Goal: Use online tool/utility: Utilize a website feature to perform a specific function

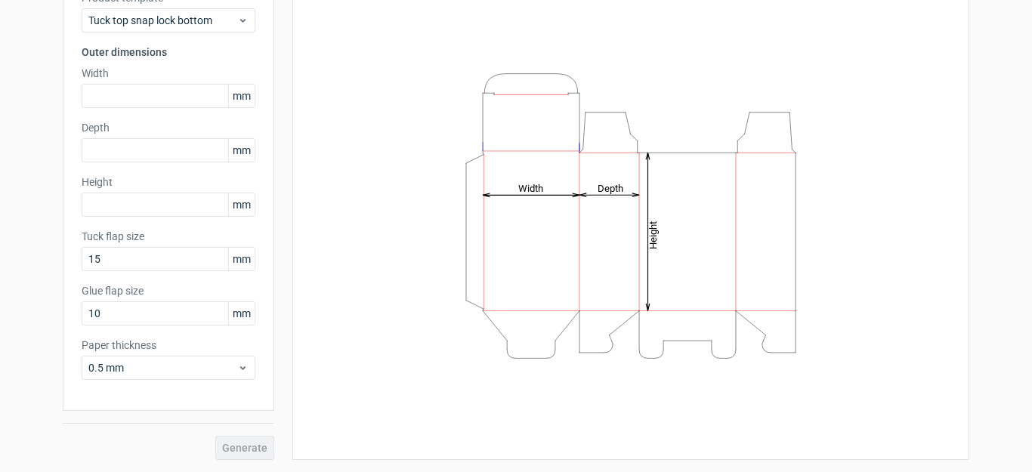
scroll to position [44, 0]
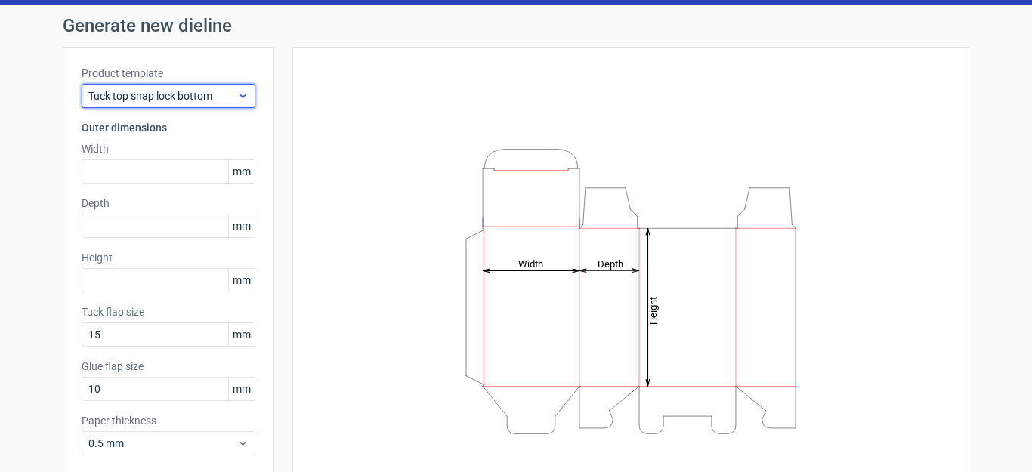
click at [174, 96] on span "Tuck top snap lock bottom" at bounding box center [162, 95] width 149 height 15
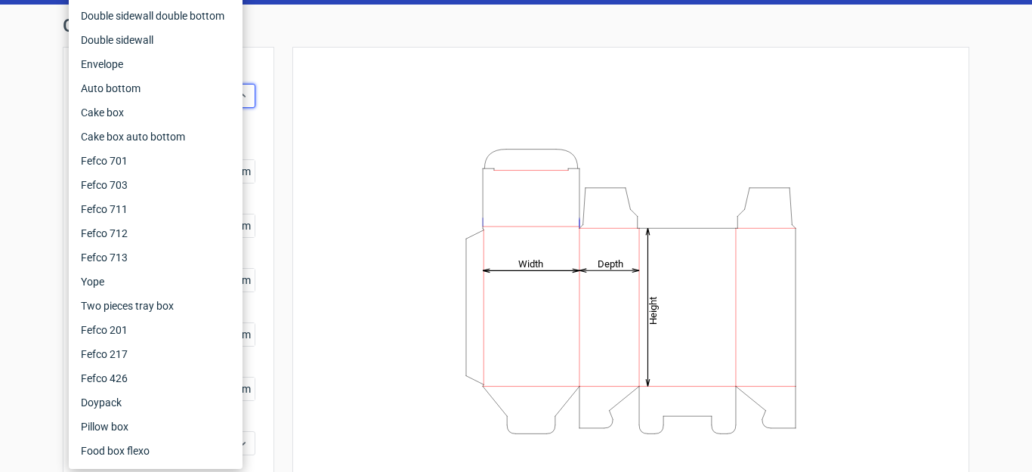
click at [360, 105] on div "Height Depth Width" at bounding box center [630, 291] width 639 height 451
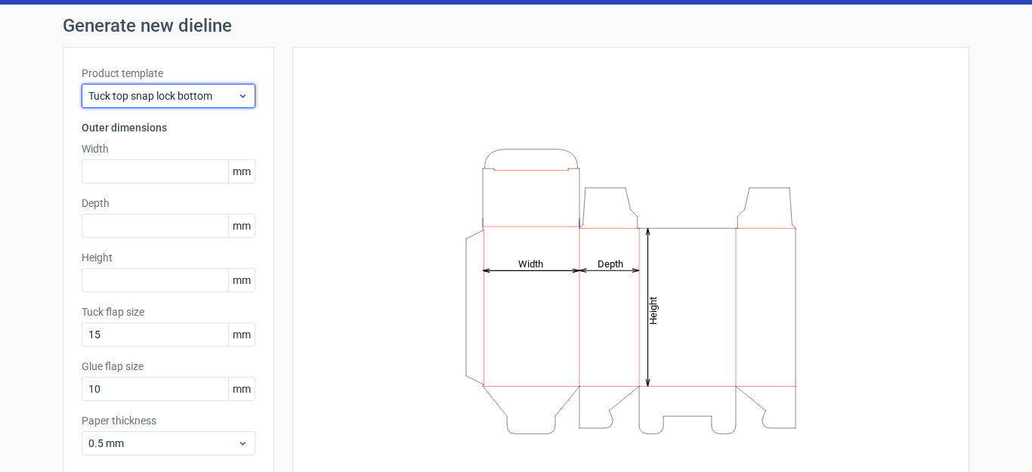
click at [183, 100] on span "Tuck top snap lock bottom" at bounding box center [162, 95] width 149 height 15
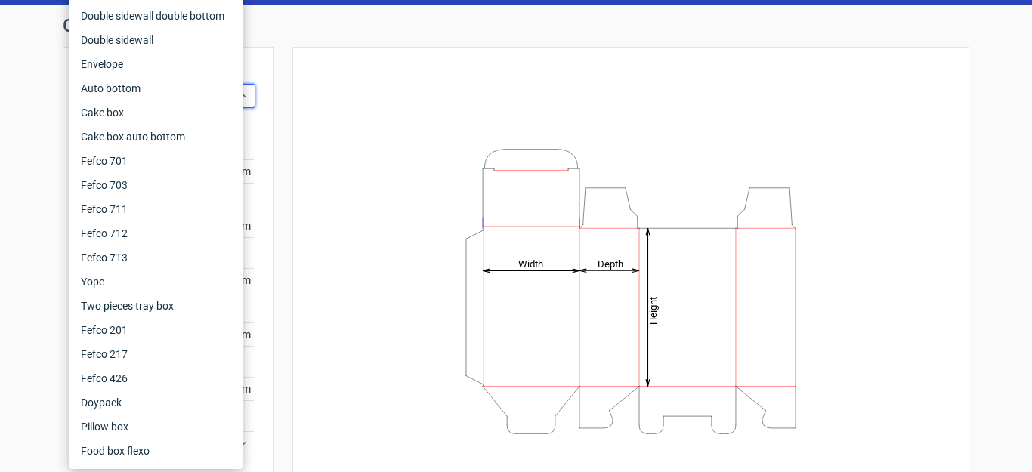
click at [382, 285] on div "Height Depth Width" at bounding box center [630, 291] width 639 height 451
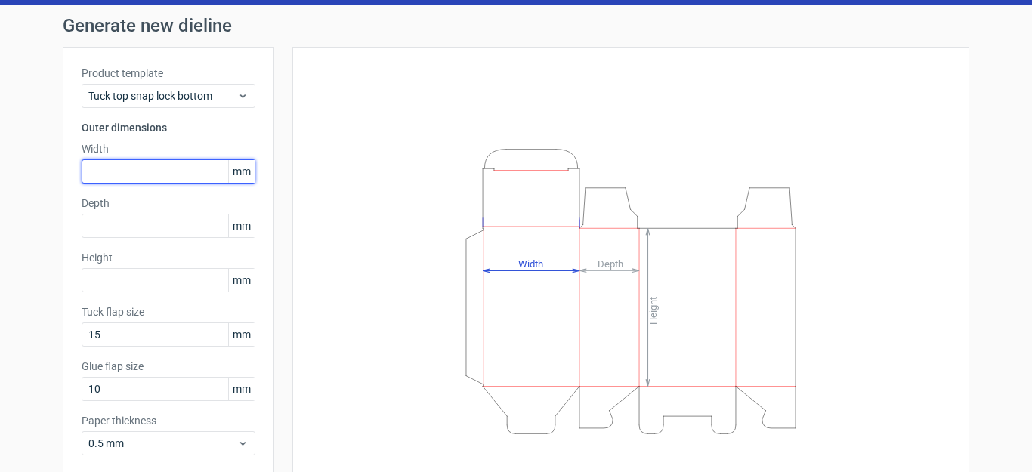
click at [162, 170] on input "text" at bounding box center [169, 171] width 174 height 24
type input "150"
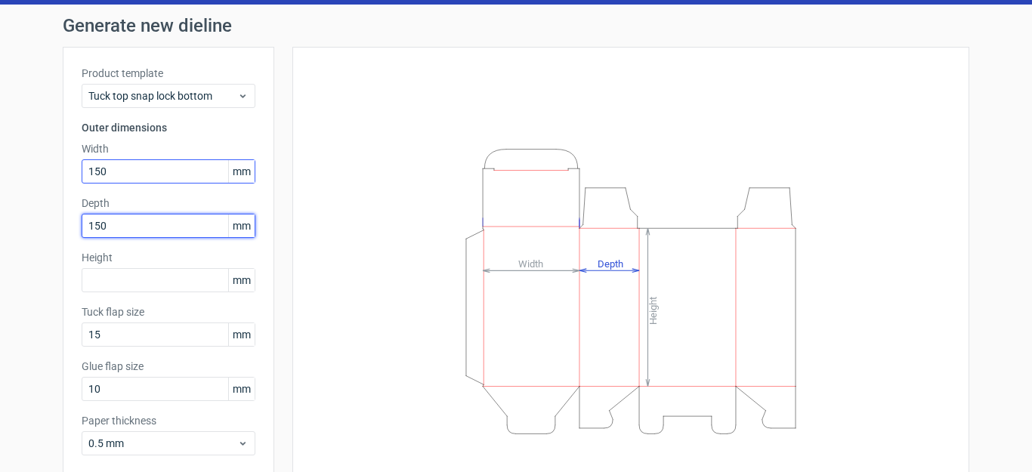
type input "150"
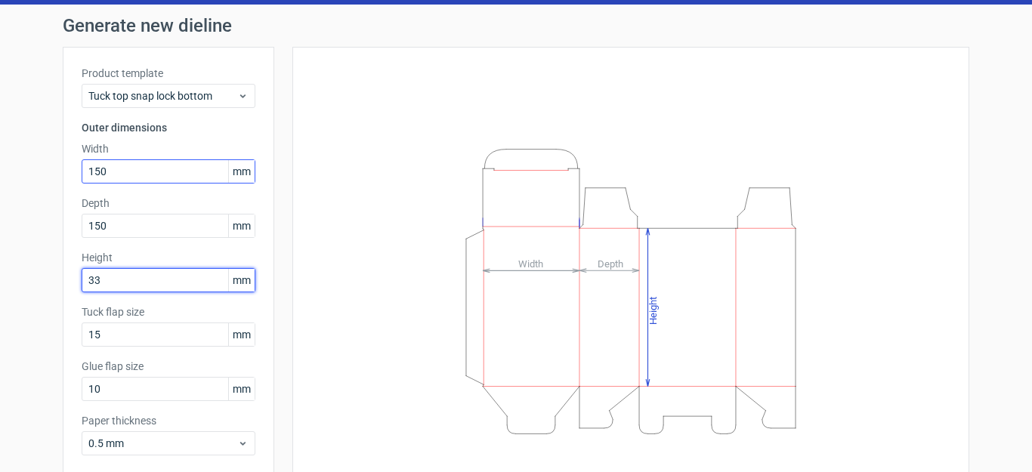
type input "33"
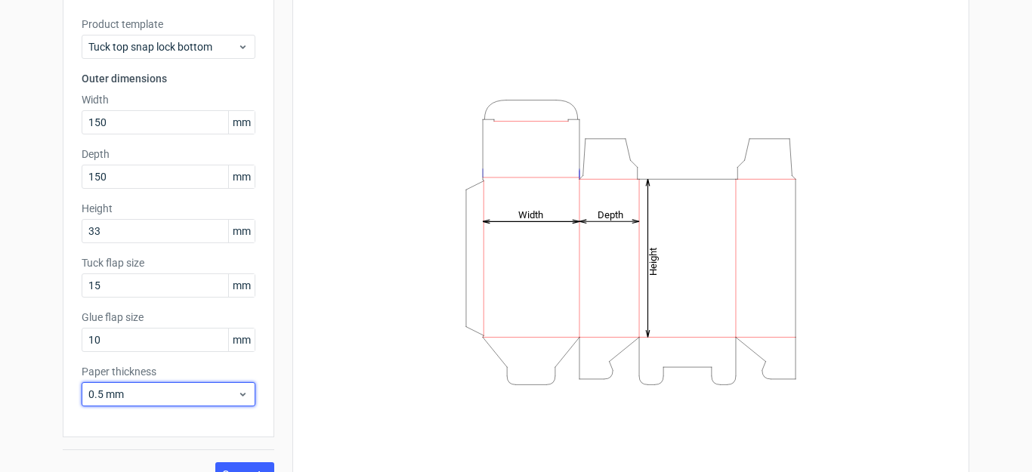
scroll to position [119, 0]
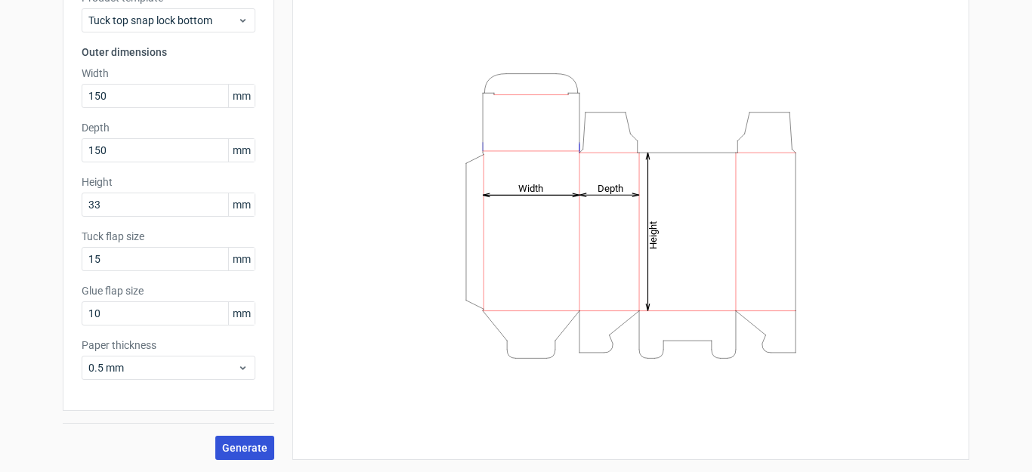
click at [234, 447] on span "Generate" at bounding box center [244, 448] width 45 height 11
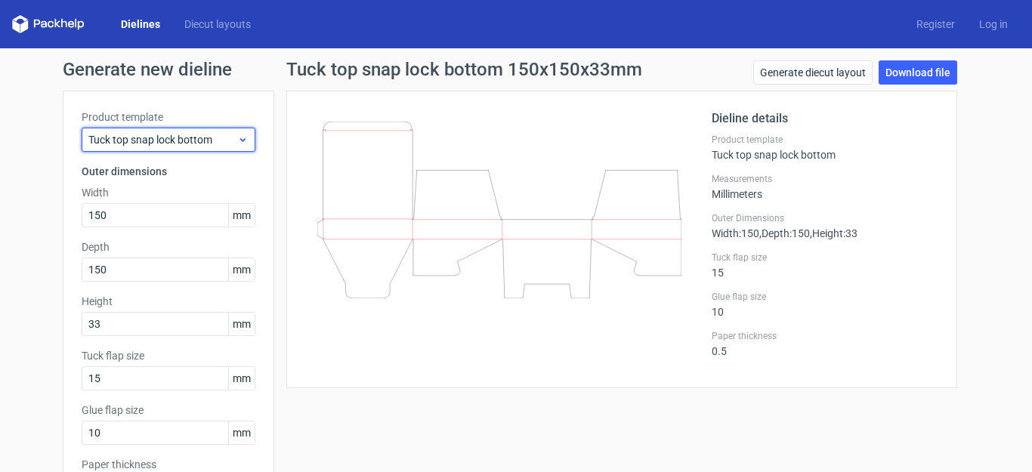
click at [177, 148] on div "Tuck top snap lock bottom" at bounding box center [169, 140] width 174 height 24
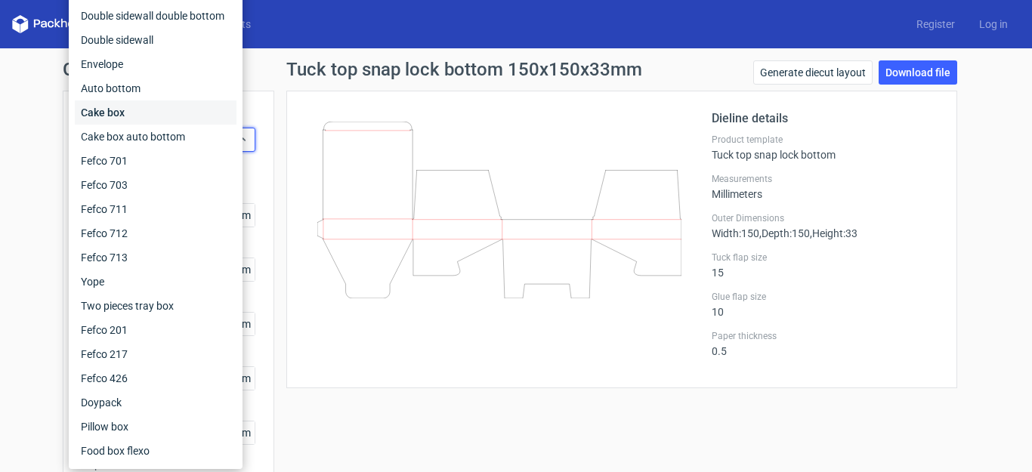
click at [116, 113] on div "Cake box" at bounding box center [156, 113] width 162 height 24
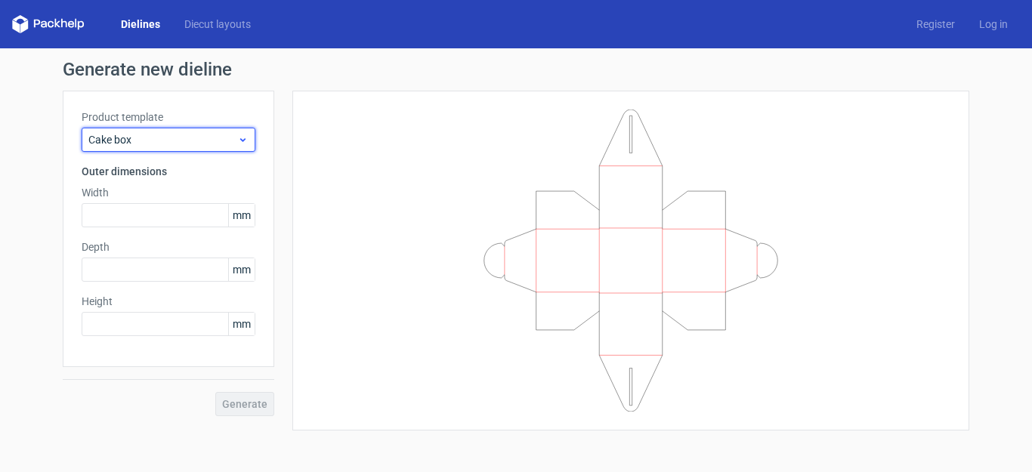
click at [235, 137] on span "Cake box" at bounding box center [162, 139] width 149 height 15
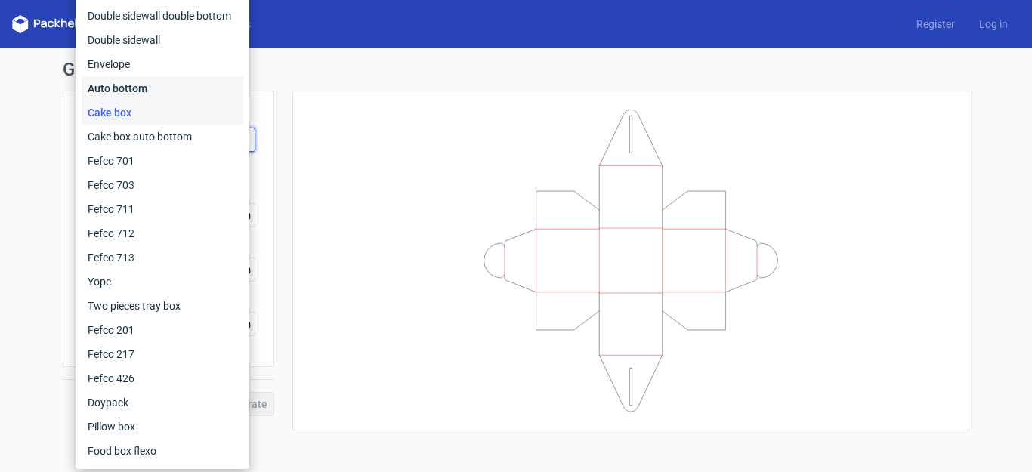
click at [127, 88] on div "Auto bottom" at bounding box center [163, 88] width 162 height 24
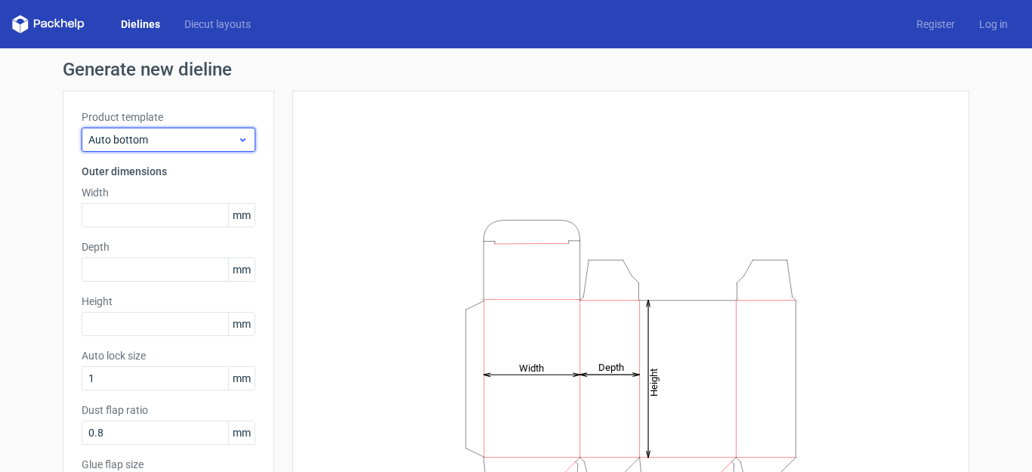
click at [177, 135] on span "Auto bottom" at bounding box center [162, 139] width 149 height 15
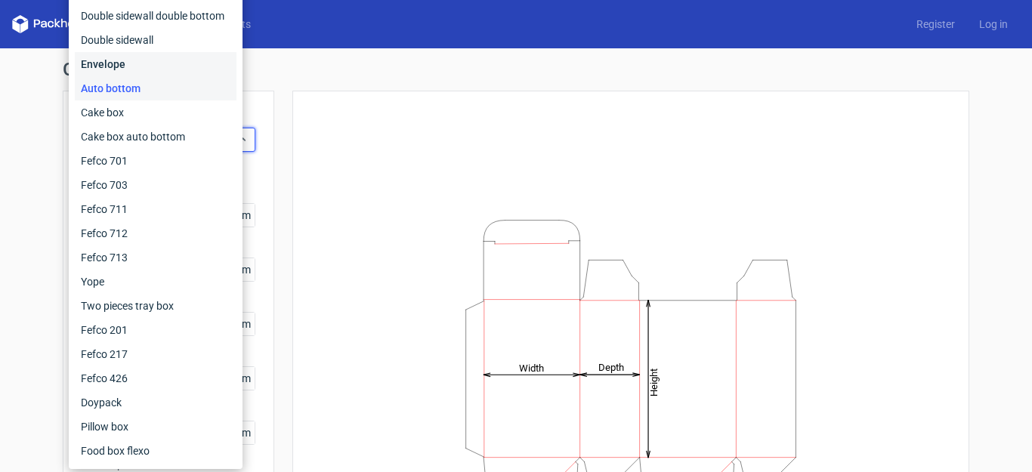
click at [152, 71] on div "Envelope" at bounding box center [156, 64] width 162 height 24
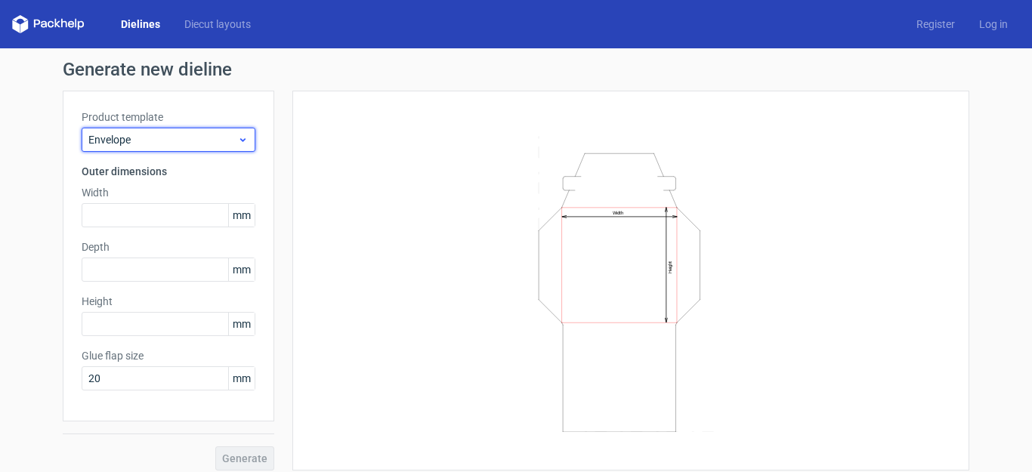
click at [167, 132] on span "Envelope" at bounding box center [162, 139] width 149 height 15
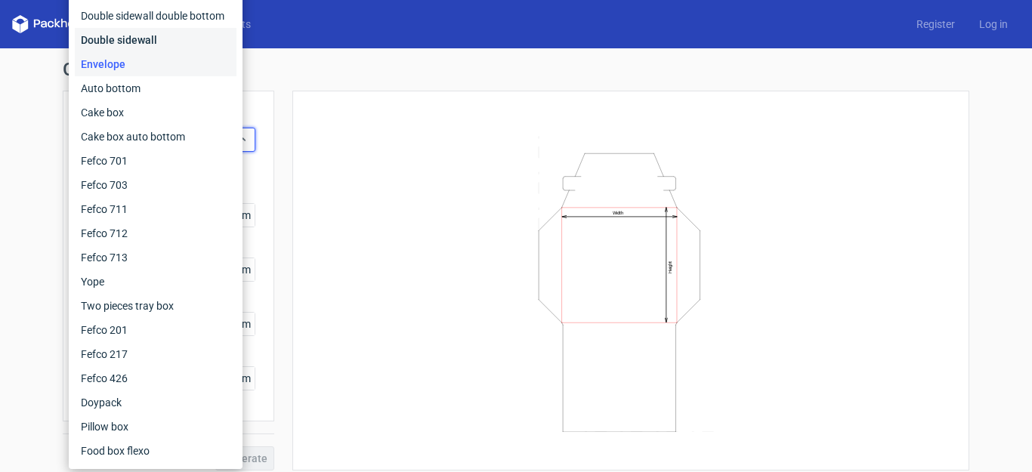
click at [140, 39] on div "Double sidewall" at bounding box center [156, 40] width 162 height 24
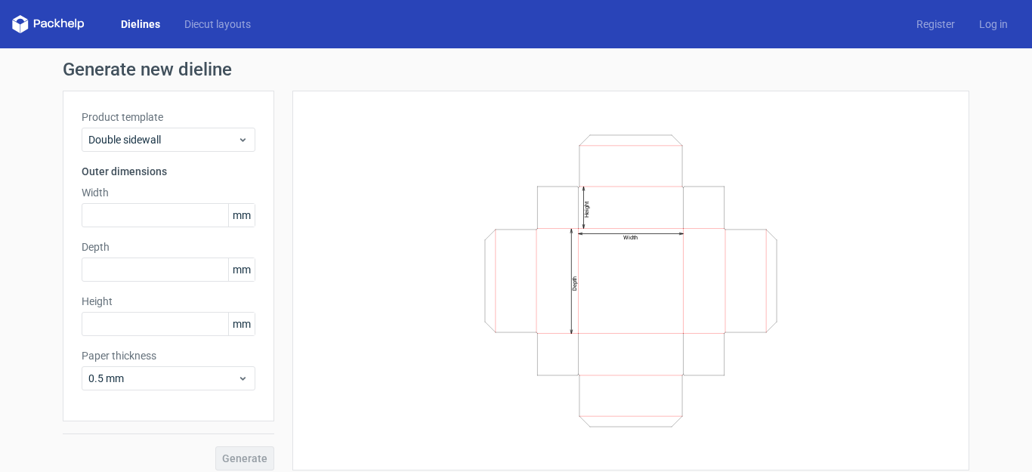
click at [226, 153] on div "Product template Double sidewall Outer dimensions Width mm Depth mm Height mm P…" at bounding box center [169, 256] width 212 height 331
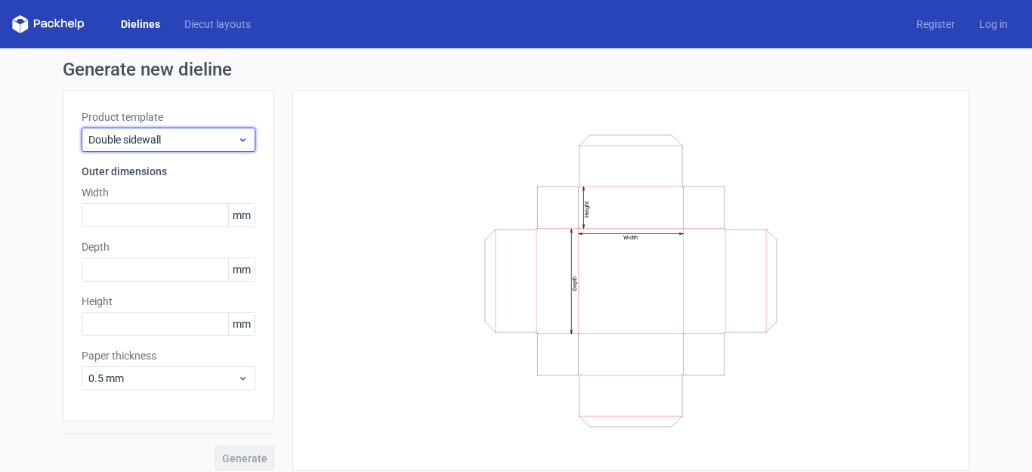
click at [226, 138] on span "Double sidewall" at bounding box center [162, 139] width 149 height 15
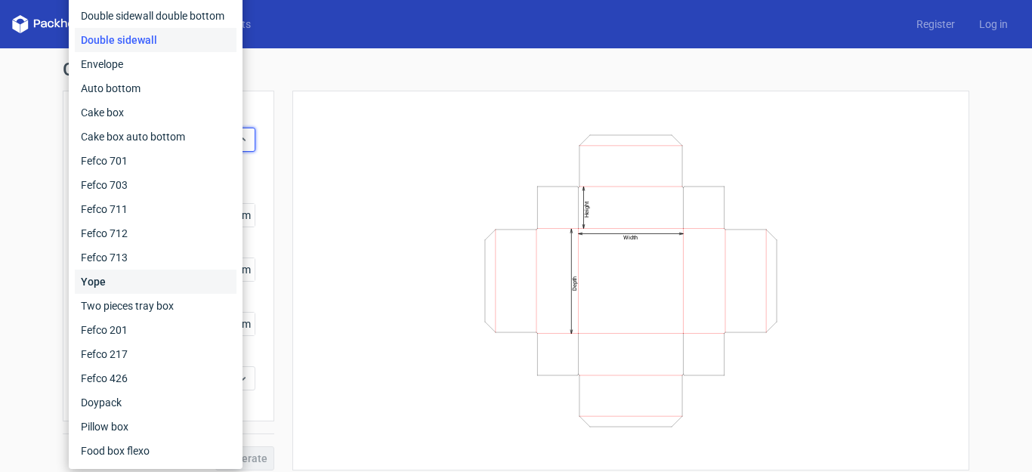
click at [121, 291] on div "Yope" at bounding box center [156, 282] width 162 height 24
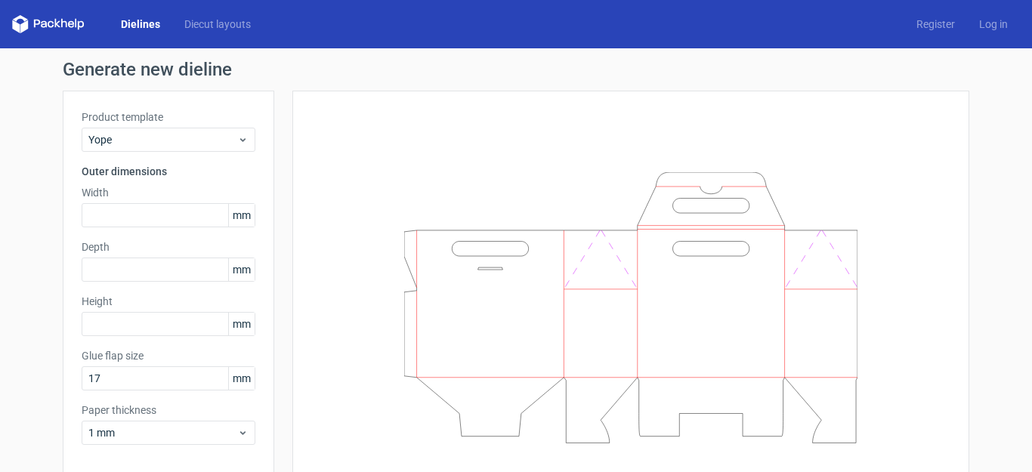
click at [200, 159] on div "Product template Yope Outer dimensions Width mm Depth mm Height mm Glue flap si…" at bounding box center [169, 283] width 212 height 385
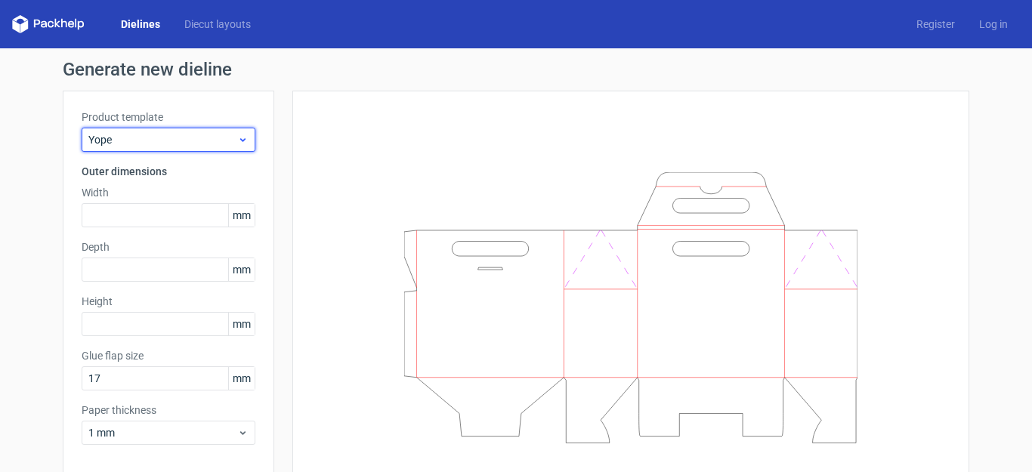
click at [209, 140] on span "Yope" at bounding box center [162, 139] width 149 height 15
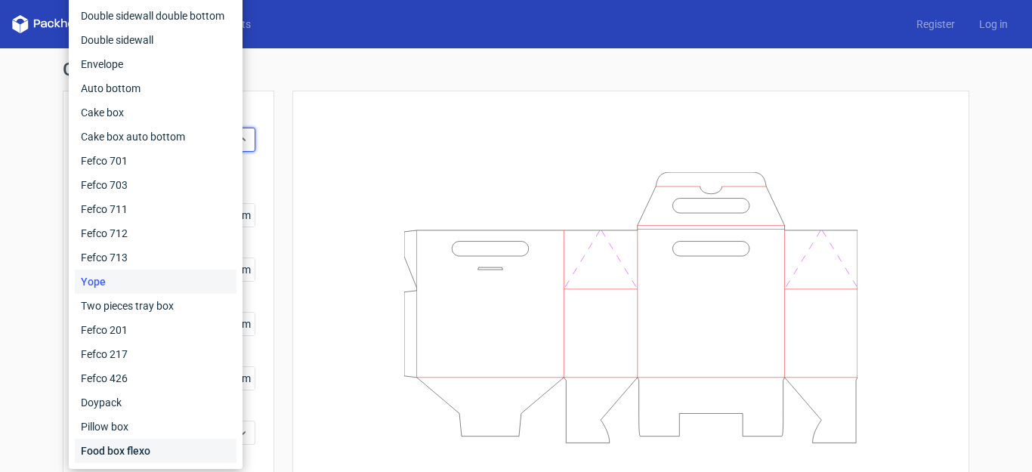
click at [135, 451] on div "Food box flexo" at bounding box center [156, 451] width 162 height 24
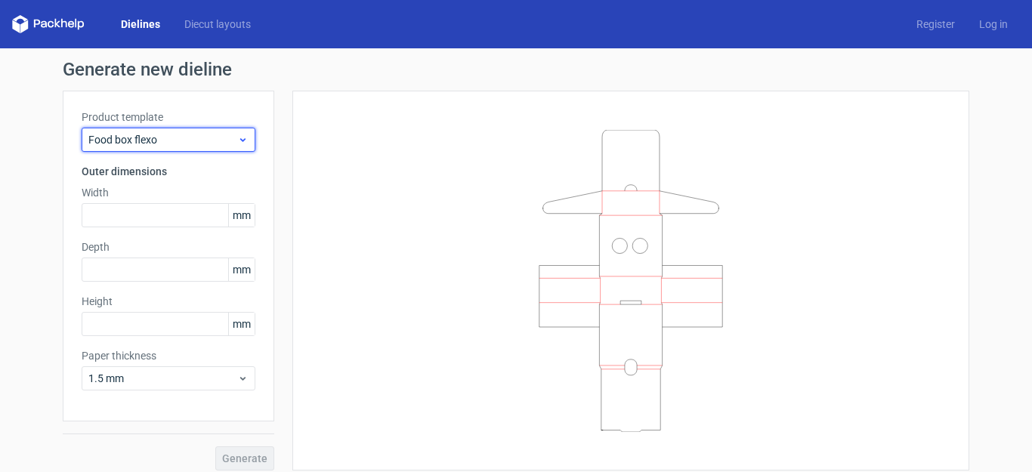
click at [208, 128] on div "Food box flexo" at bounding box center [169, 140] width 174 height 24
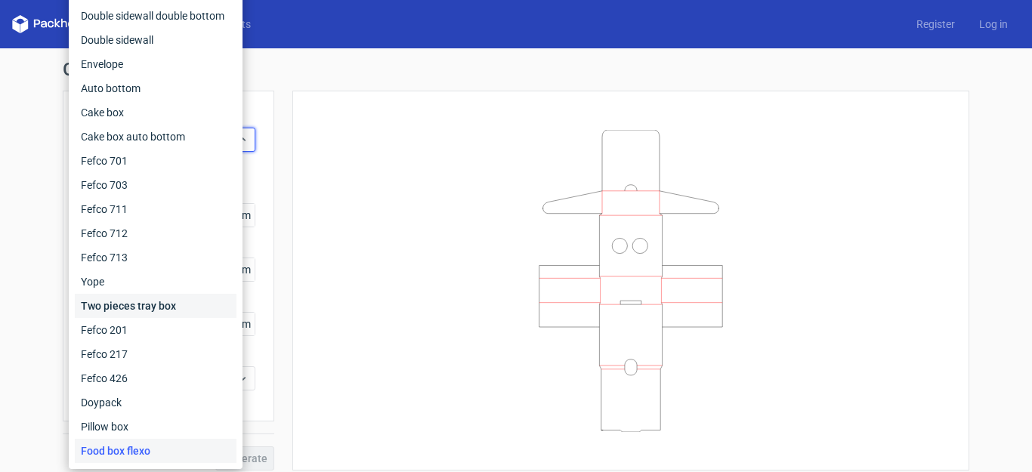
click at [135, 308] on div "Two pieces tray box" at bounding box center [156, 306] width 162 height 24
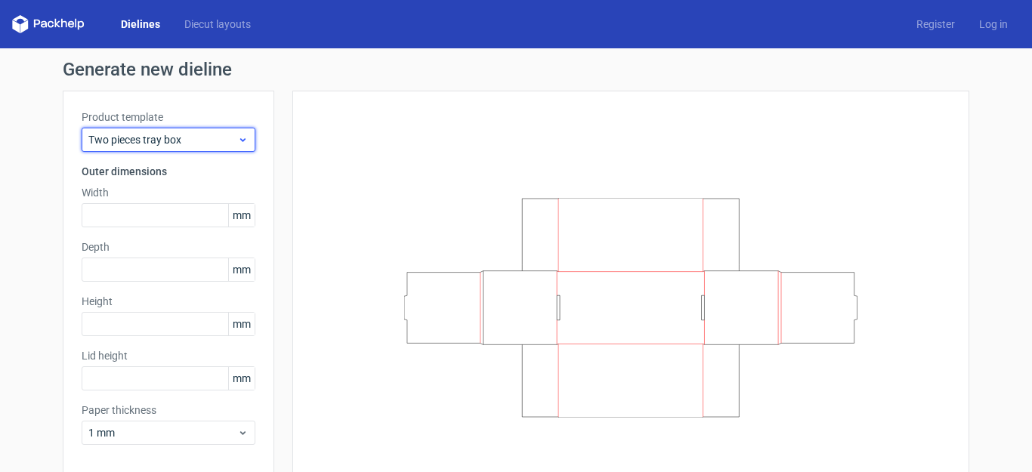
click at [212, 144] on span "Two pieces tray box" at bounding box center [162, 139] width 149 height 15
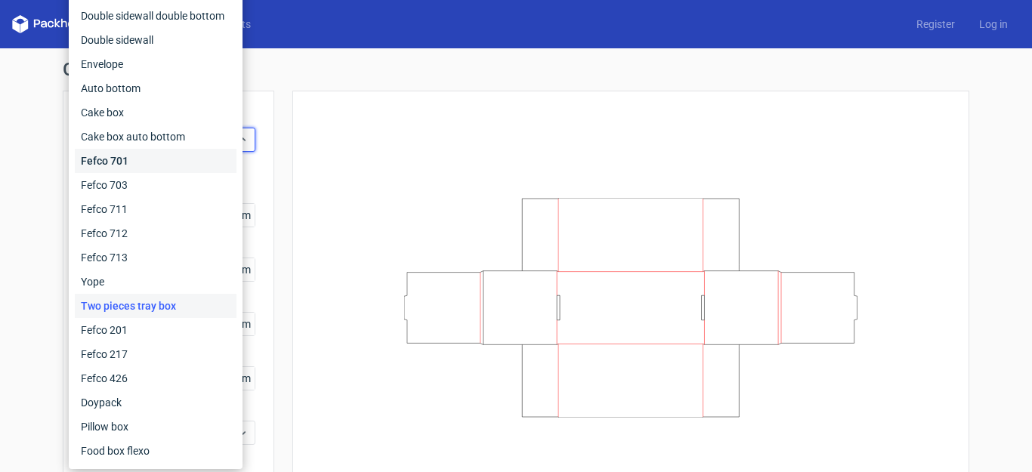
click at [113, 170] on div "Fefco 701" at bounding box center [156, 161] width 162 height 24
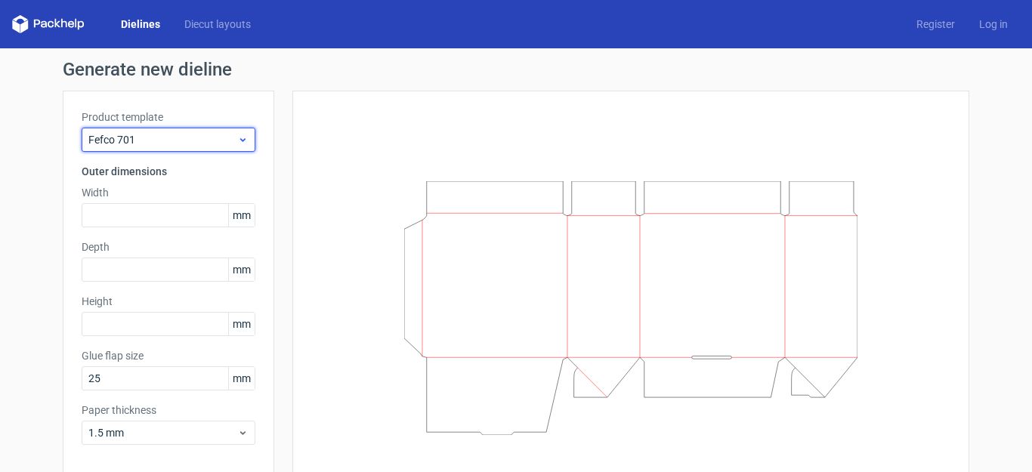
click at [177, 136] on span "Fefco 701" at bounding box center [162, 139] width 149 height 15
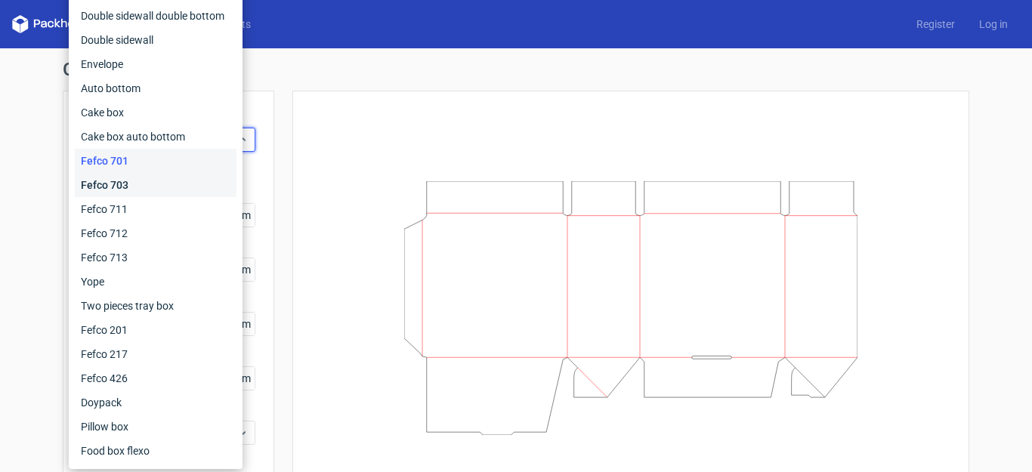
click at [125, 185] on div "Fefco 703" at bounding box center [156, 185] width 162 height 24
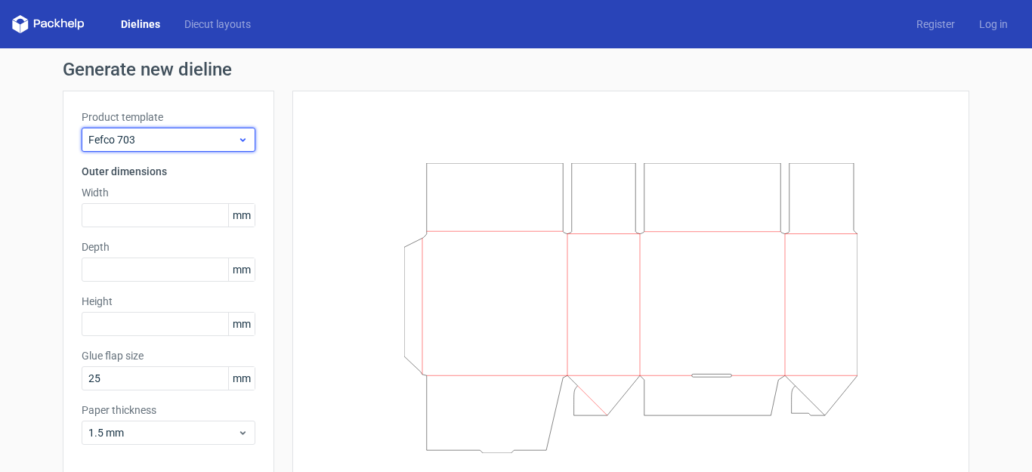
click at [188, 138] on span "Fefco 703" at bounding box center [162, 139] width 149 height 15
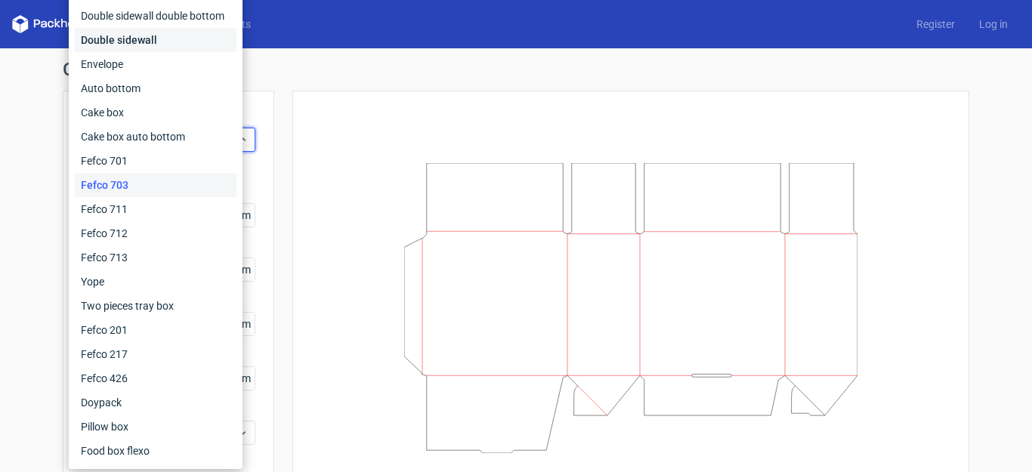
click at [159, 47] on div "Double sidewall" at bounding box center [156, 40] width 162 height 24
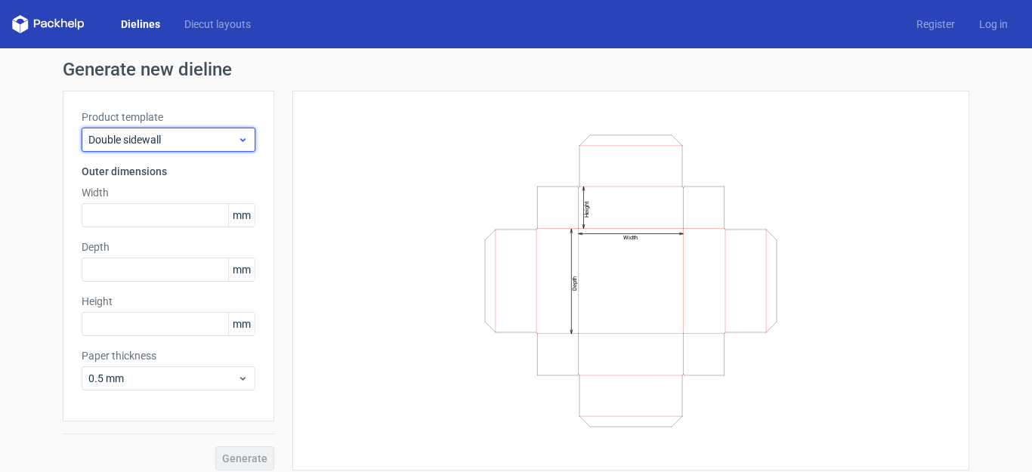
click at [192, 136] on span "Double sidewall" at bounding box center [162, 139] width 149 height 15
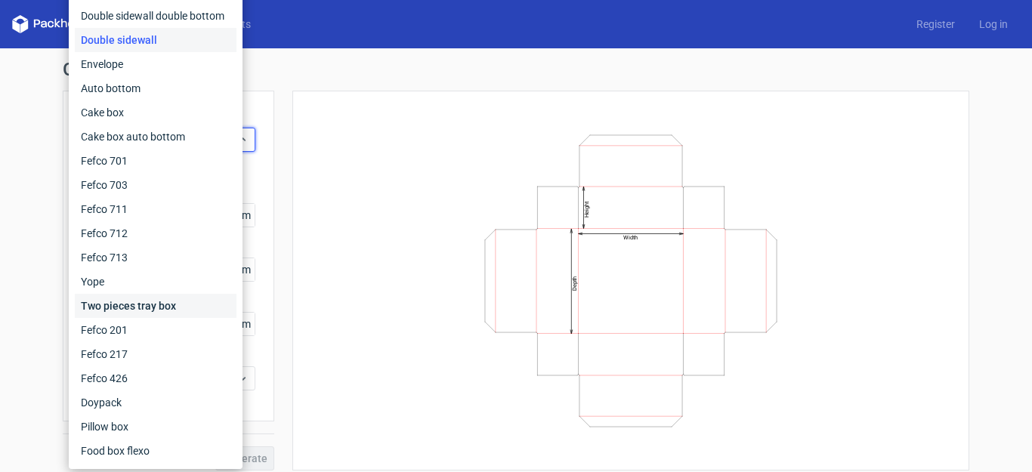
click at [155, 299] on div "Two pieces tray box" at bounding box center [156, 306] width 162 height 24
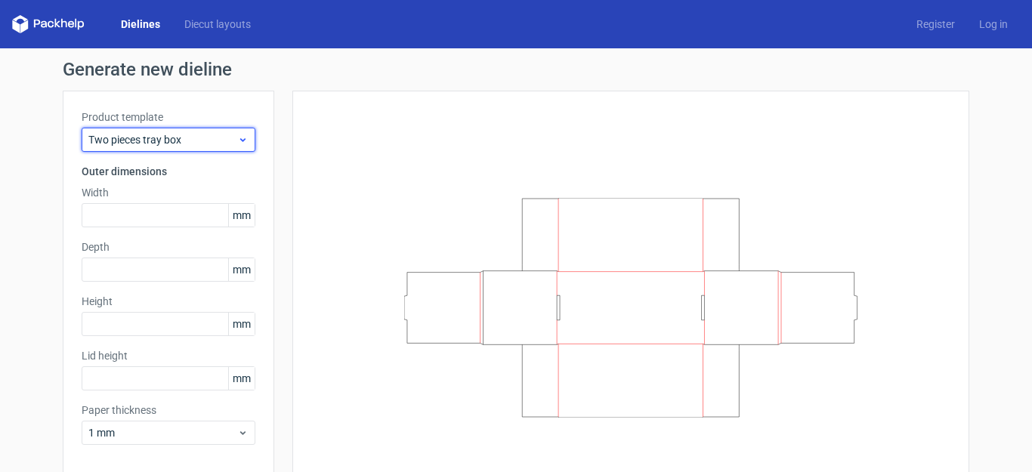
click at [211, 134] on span "Two pieces tray box" at bounding box center [162, 139] width 149 height 15
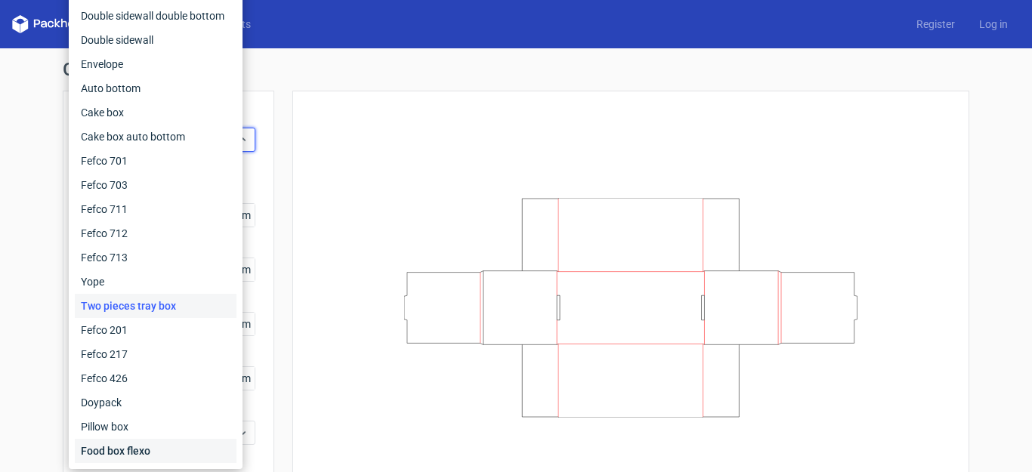
click at [107, 450] on div "Food box flexo" at bounding box center [156, 451] width 162 height 24
